Goal: Information Seeking & Learning: Find specific fact

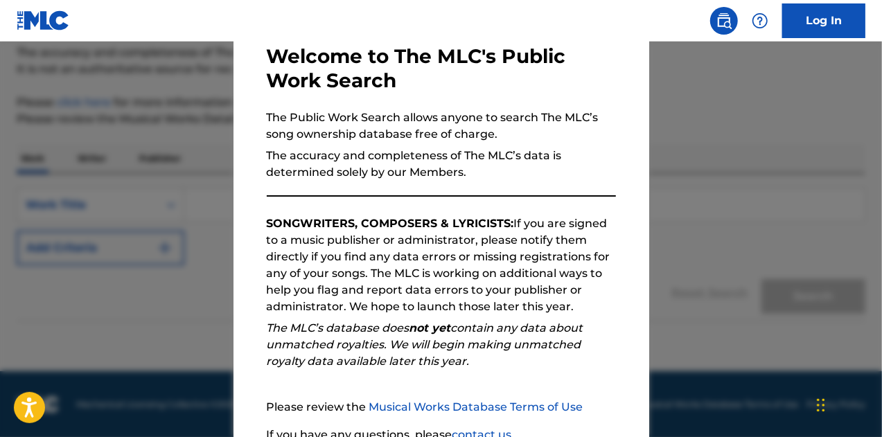
scroll to position [196, 0]
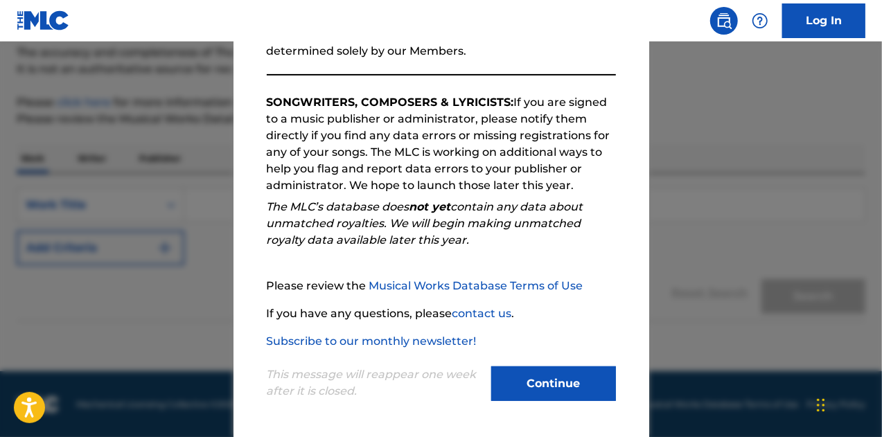
click at [541, 378] on button "Continue" at bounding box center [553, 383] width 125 height 35
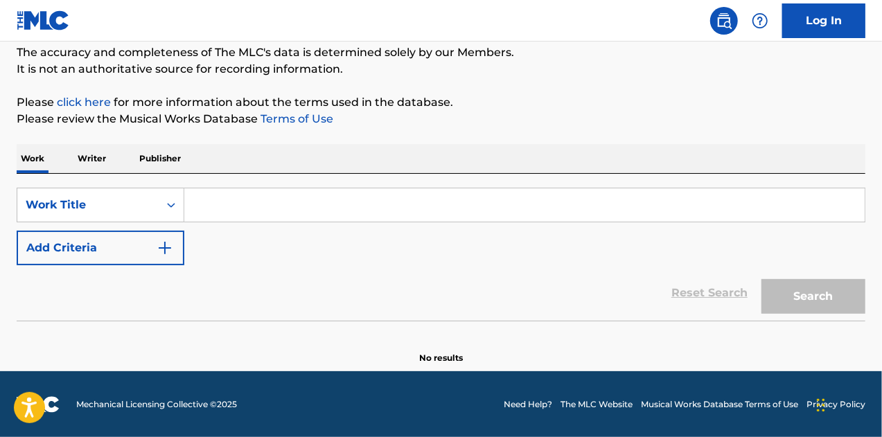
click at [91, 156] on p "Writer" at bounding box center [91, 158] width 37 height 29
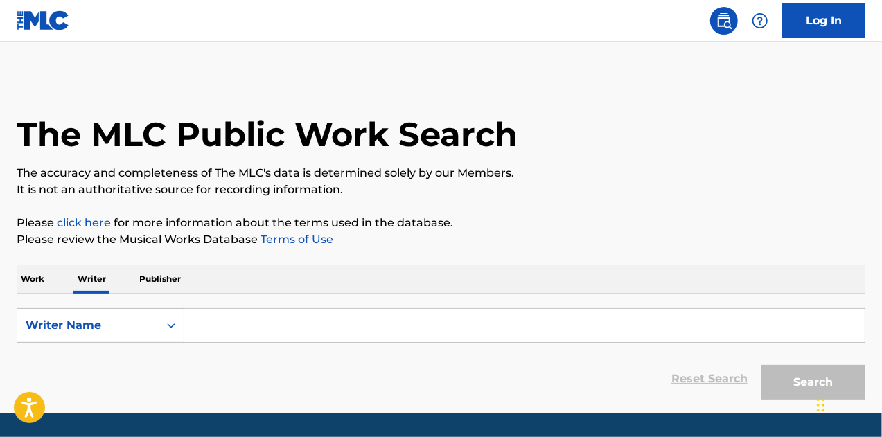
click at [226, 326] on input "Search Form" at bounding box center [524, 325] width 680 height 33
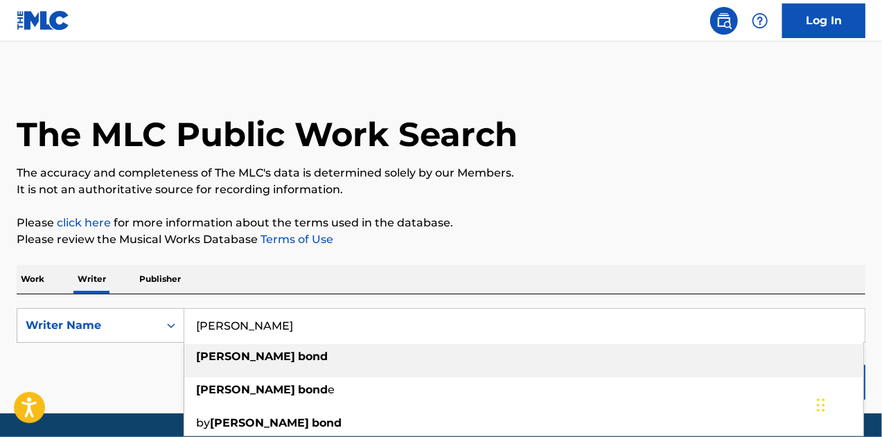
type input "[PERSON_NAME]"
click at [229, 359] on strong "[PERSON_NAME]" at bounding box center [245, 356] width 99 height 13
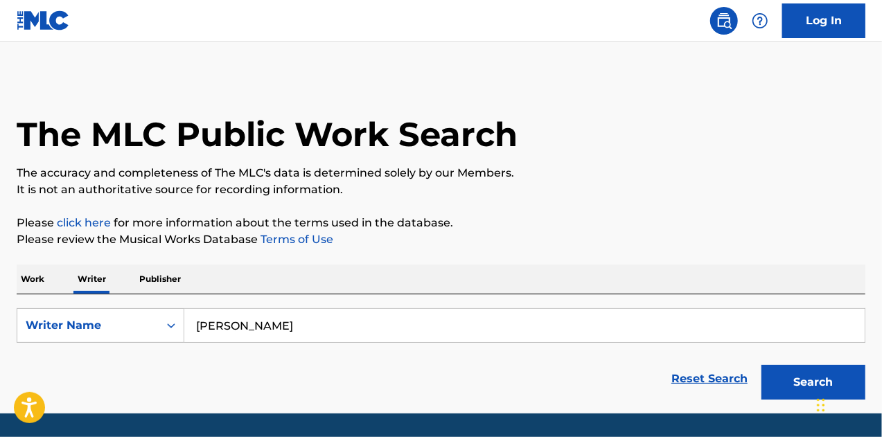
click at [770, 380] on button "Search" at bounding box center [813, 382] width 104 height 35
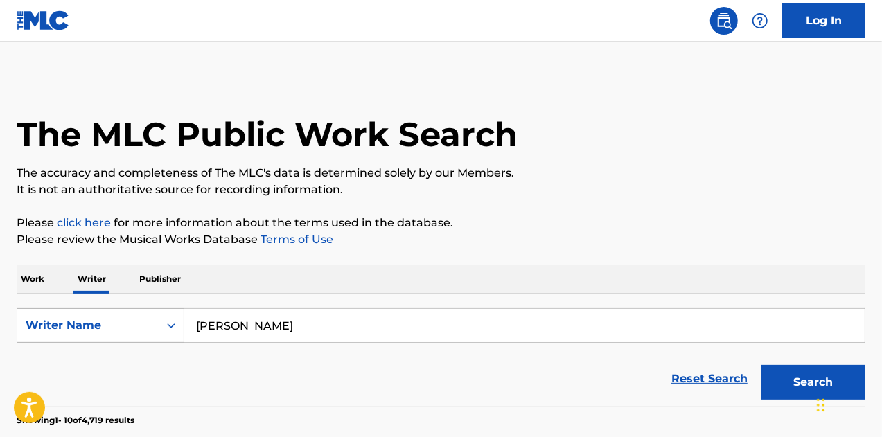
click at [171, 325] on icon "Search Form" at bounding box center [171, 326] width 14 height 14
click at [114, 358] on div "Writer IPI" at bounding box center [100, 360] width 166 height 35
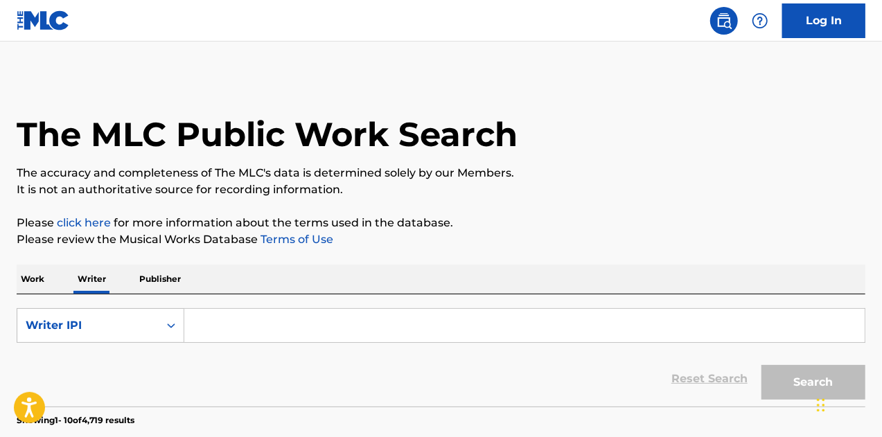
click at [255, 326] on input "Search Form" at bounding box center [524, 325] width 680 height 33
paste input "00003623428"
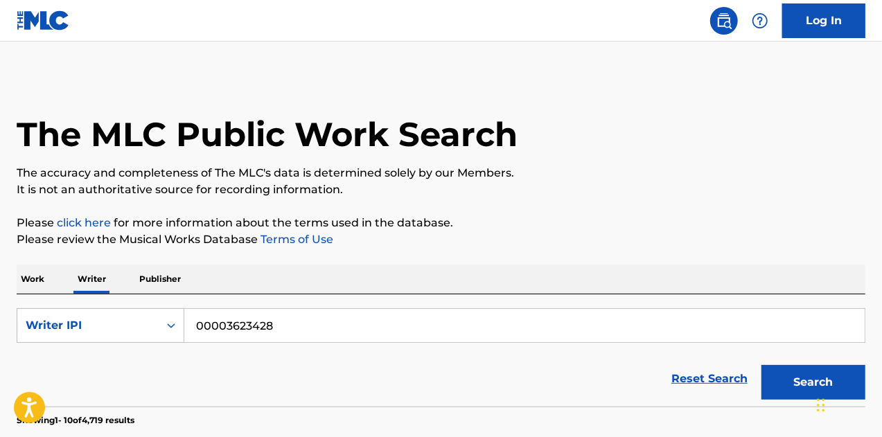
type input "00003623428"
click at [784, 379] on button "Search" at bounding box center [813, 382] width 104 height 35
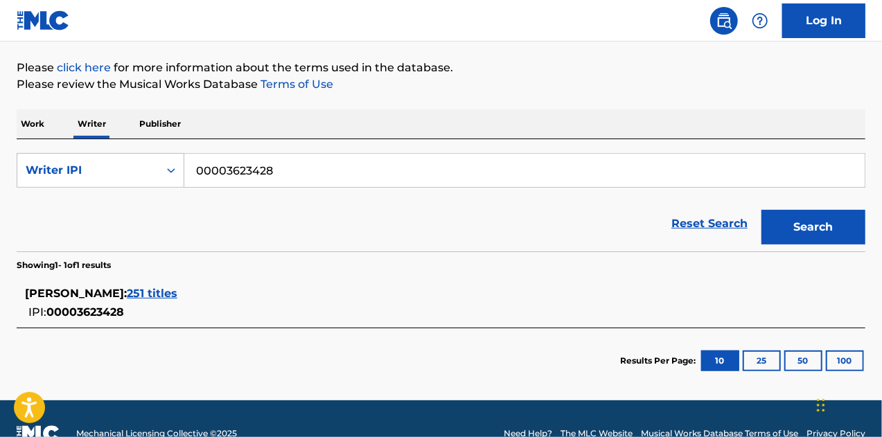
scroll to position [184, 0]
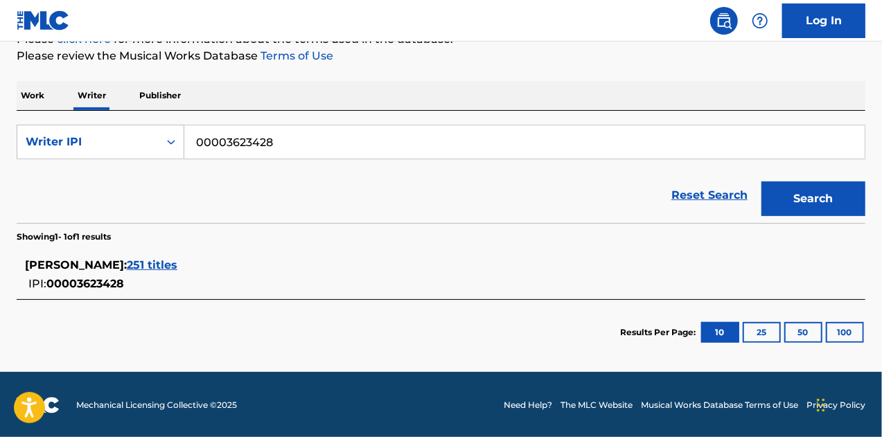
click at [136, 264] on span "251 titles" at bounding box center [152, 264] width 51 height 13
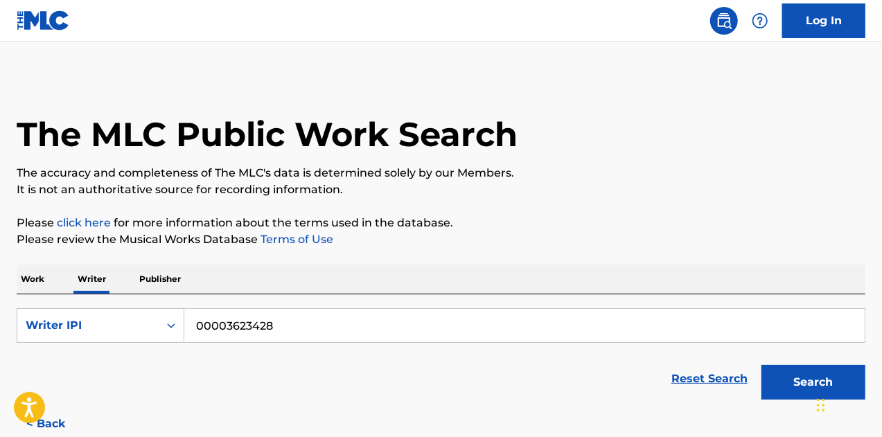
scroll to position [0, 0]
click at [575, 220] on p "Please click here for more information about the terms used in the database." at bounding box center [441, 223] width 848 height 17
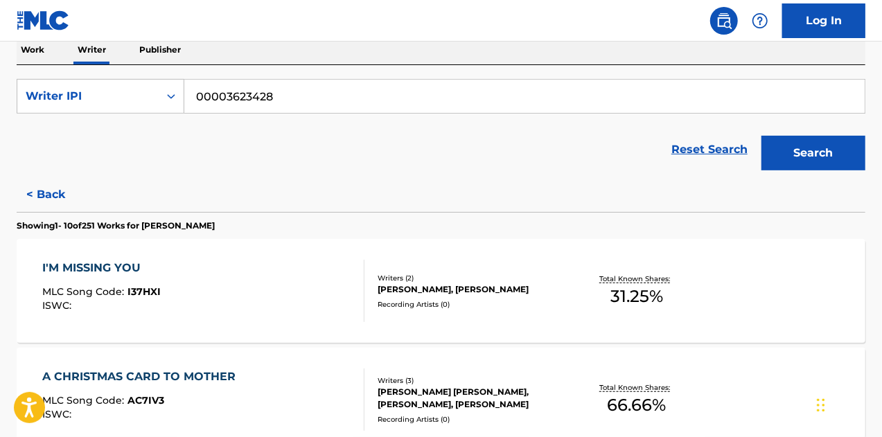
scroll to position [208, 0]
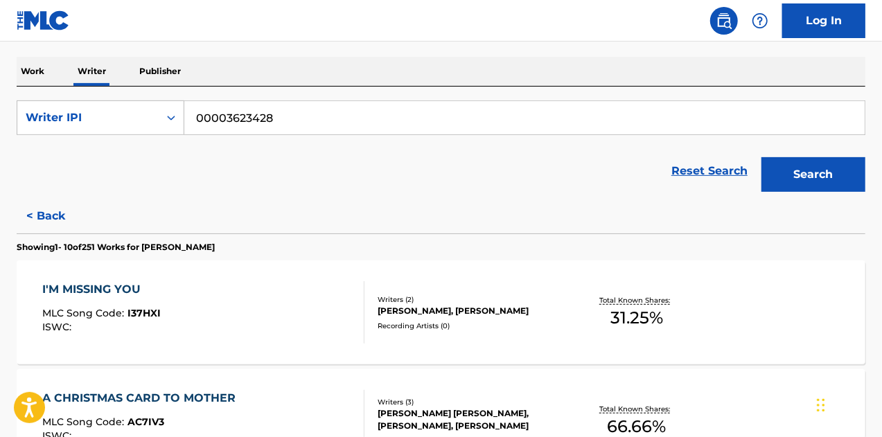
click at [121, 289] on div "I'M MISSING YOU" at bounding box center [101, 289] width 118 height 17
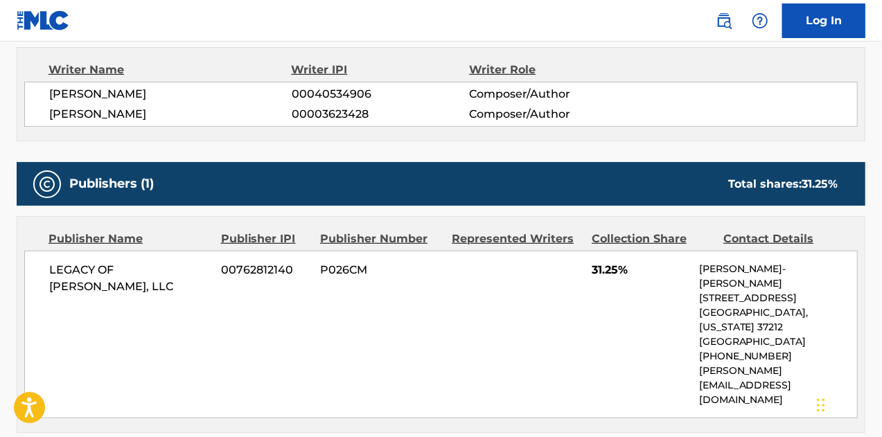
scroll to position [554, 0]
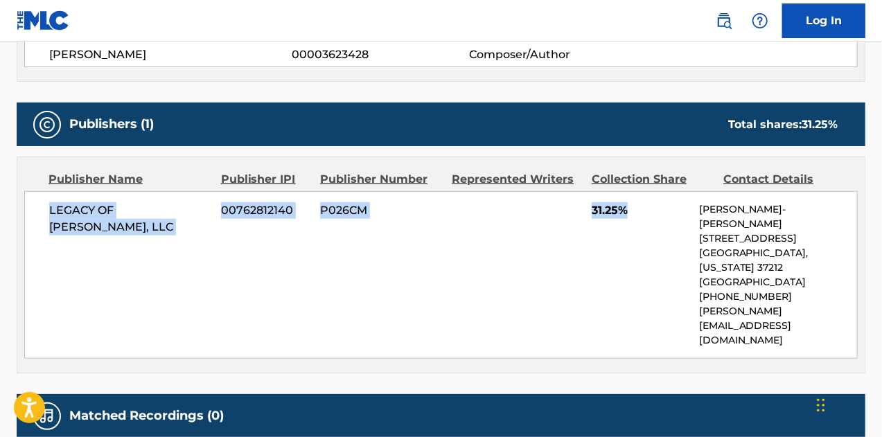
drag, startPoint x: 49, startPoint y: 208, endPoint x: 636, endPoint y: 214, distance: 587.4
click at [636, 214] on div "LEGACY OF [PERSON_NAME], LLC 00762812140 P026CM 31.25% [PERSON_NAME]-[PERSON_NA…" at bounding box center [440, 275] width 833 height 168
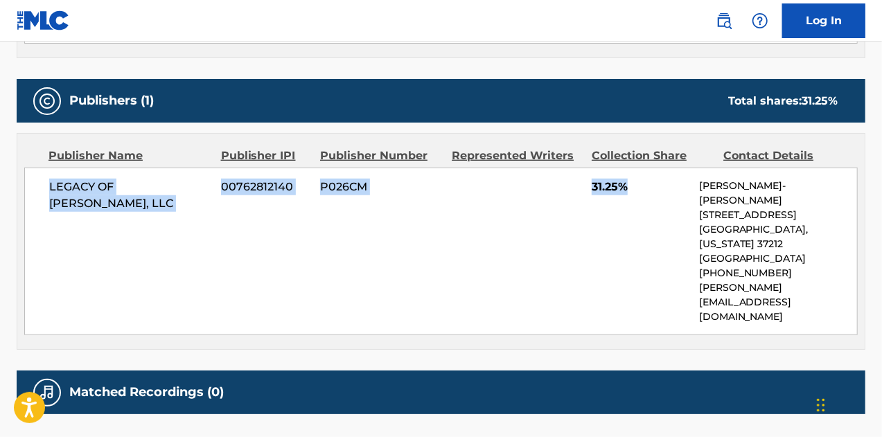
scroll to position [556, 0]
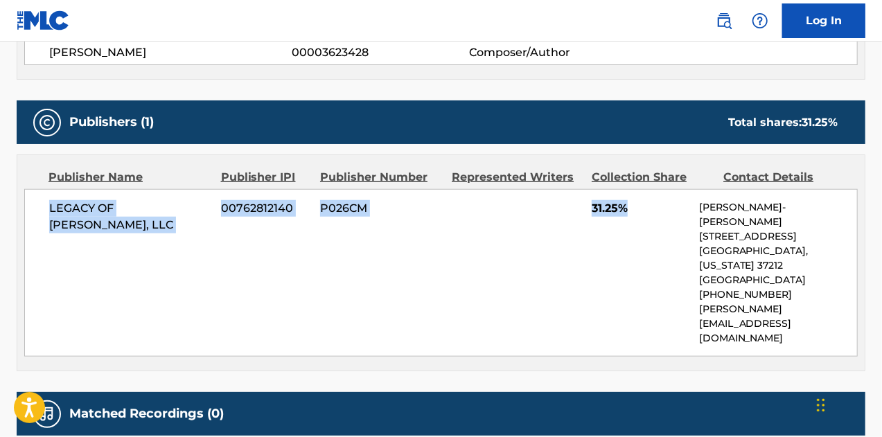
click at [476, 249] on div "LEGACY OF [PERSON_NAME], LLC 00762812140 P026CM 31.25% [PERSON_NAME]-[PERSON_NA…" at bounding box center [440, 273] width 833 height 168
